Goal: Information Seeking & Learning: Learn about a topic

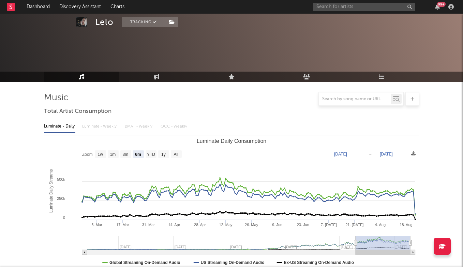
select select "6m"
select select "1w"
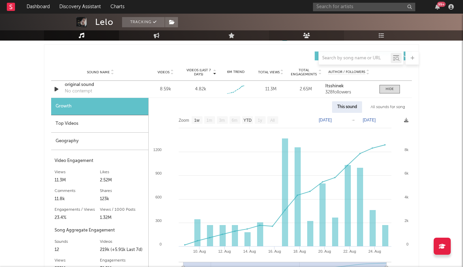
scroll to position [475, 0]
click at [390, 94] on div "Sound Name original sound No contempt Videos 8.59k Videos (last 7 days) 4.82k W…" at bounding box center [231, 89] width 361 height 17
click at [390, 92] on span at bounding box center [390, 89] width 20 height 9
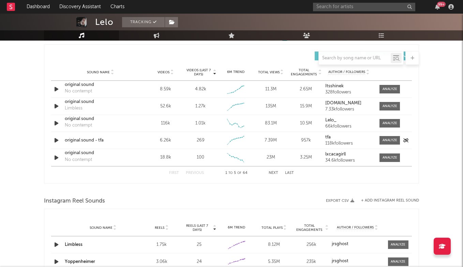
scroll to position [460, 0]
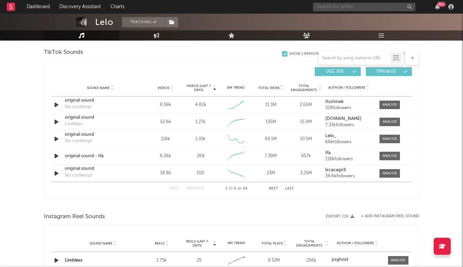
click at [332, 6] on input "text" at bounding box center [364, 7] width 102 height 9
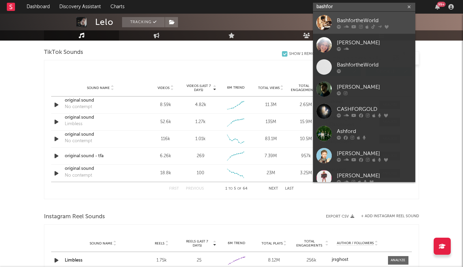
type input "bashfor"
click at [366, 21] on div "BashfortheWorld" at bounding box center [374, 20] width 75 height 8
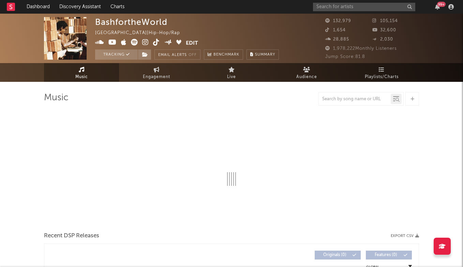
select select "6m"
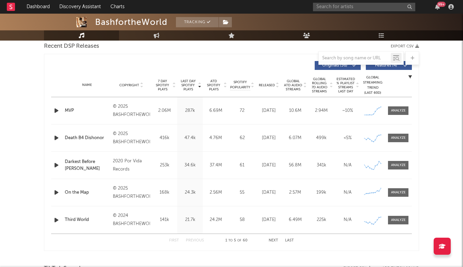
scroll to position [253, 0]
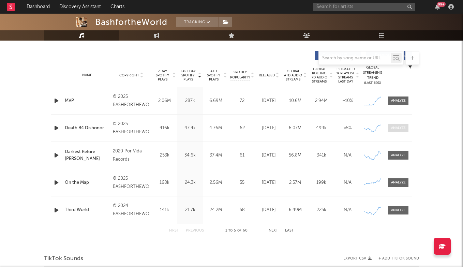
click at [401, 129] on div at bounding box center [398, 128] width 15 height 5
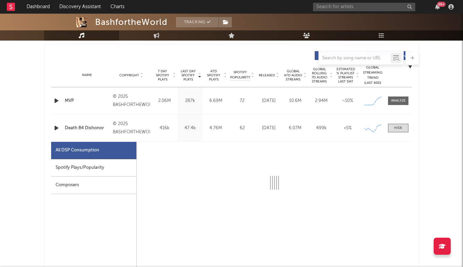
select select "1w"
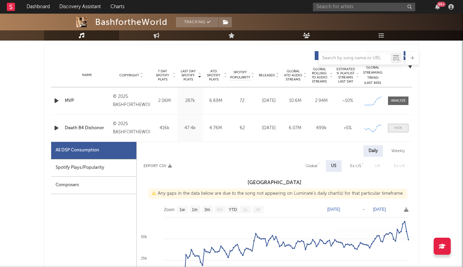
click at [397, 130] on div at bounding box center [398, 128] width 8 height 5
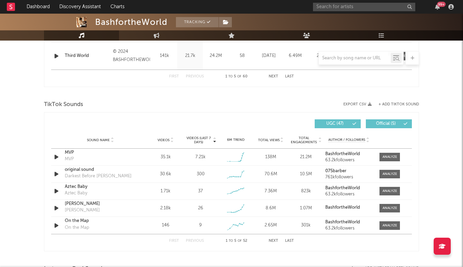
scroll to position [407, 0]
click at [274, 240] on button "Next" at bounding box center [274, 241] width 10 height 4
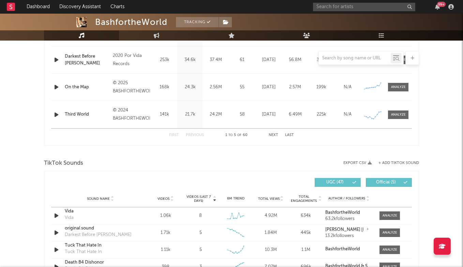
scroll to position [402, 0]
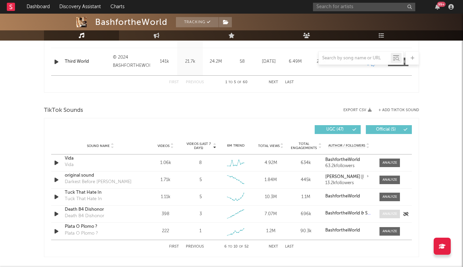
click at [389, 211] on div at bounding box center [390, 213] width 15 height 5
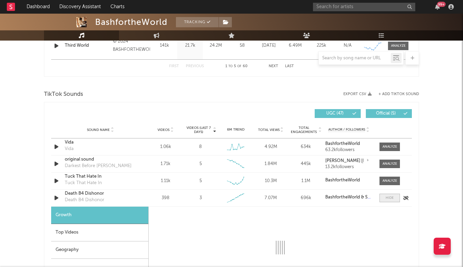
select select "1w"
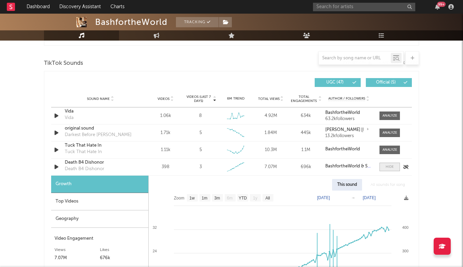
scroll to position [452, 0]
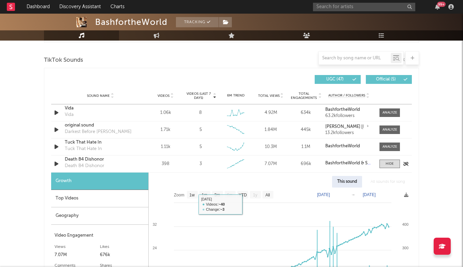
click at [89, 158] on div "Death B4 Dishonor" at bounding box center [100, 159] width 71 height 7
click at [349, 9] on input "text" at bounding box center [364, 7] width 102 height 9
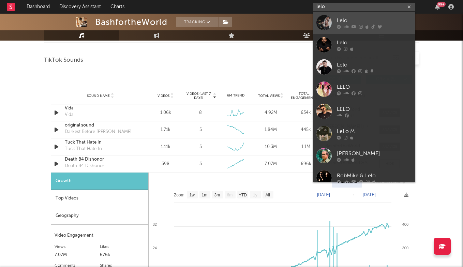
type input "lelo"
click at [357, 18] on div "Lelo" at bounding box center [374, 20] width 75 height 8
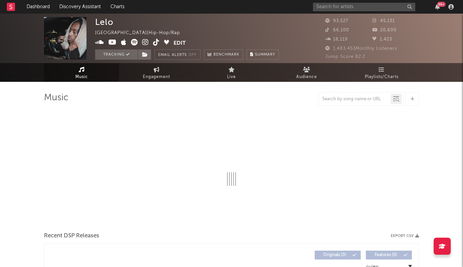
select select "6m"
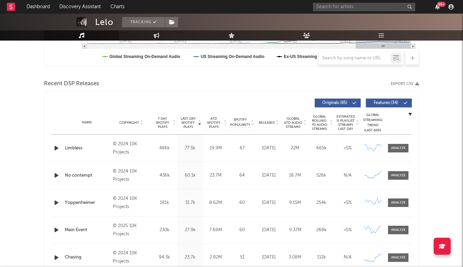
scroll to position [258, 0]
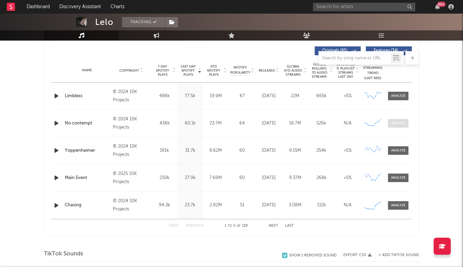
click at [403, 122] on div at bounding box center [398, 123] width 15 height 5
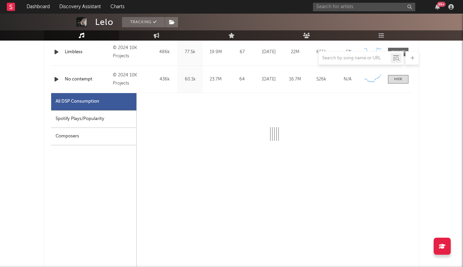
scroll to position [303, 0]
select select "6m"
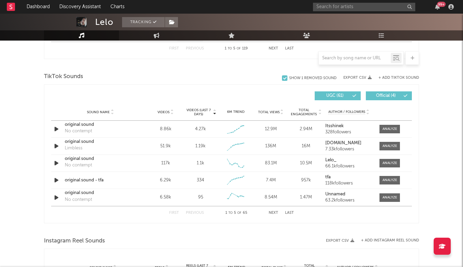
scroll to position [760, 0]
